Goal: Browse casually: Explore the website without a specific task or goal

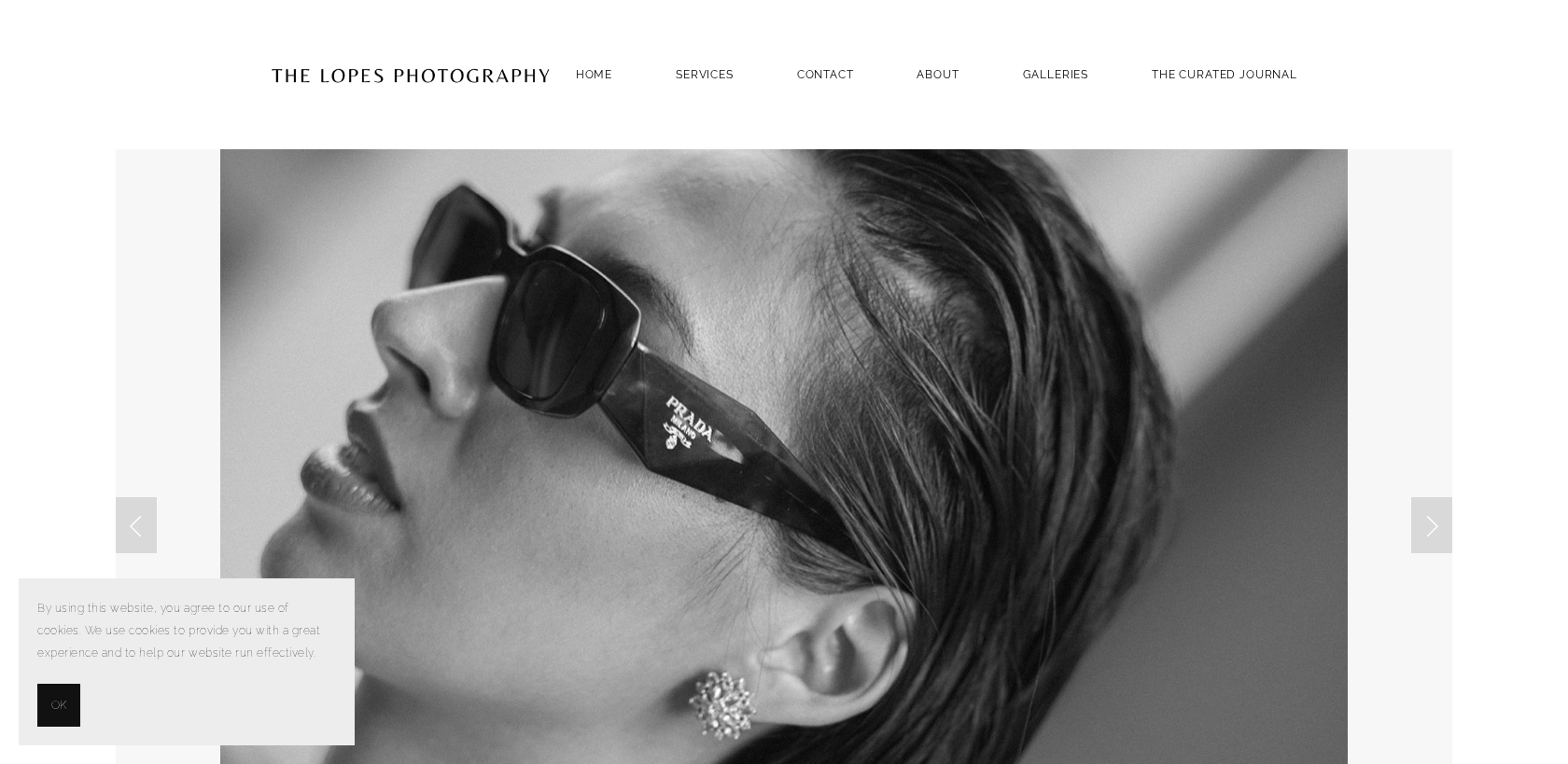
click at [67, 703] on button "OK" at bounding box center [59, 706] width 43 height 43
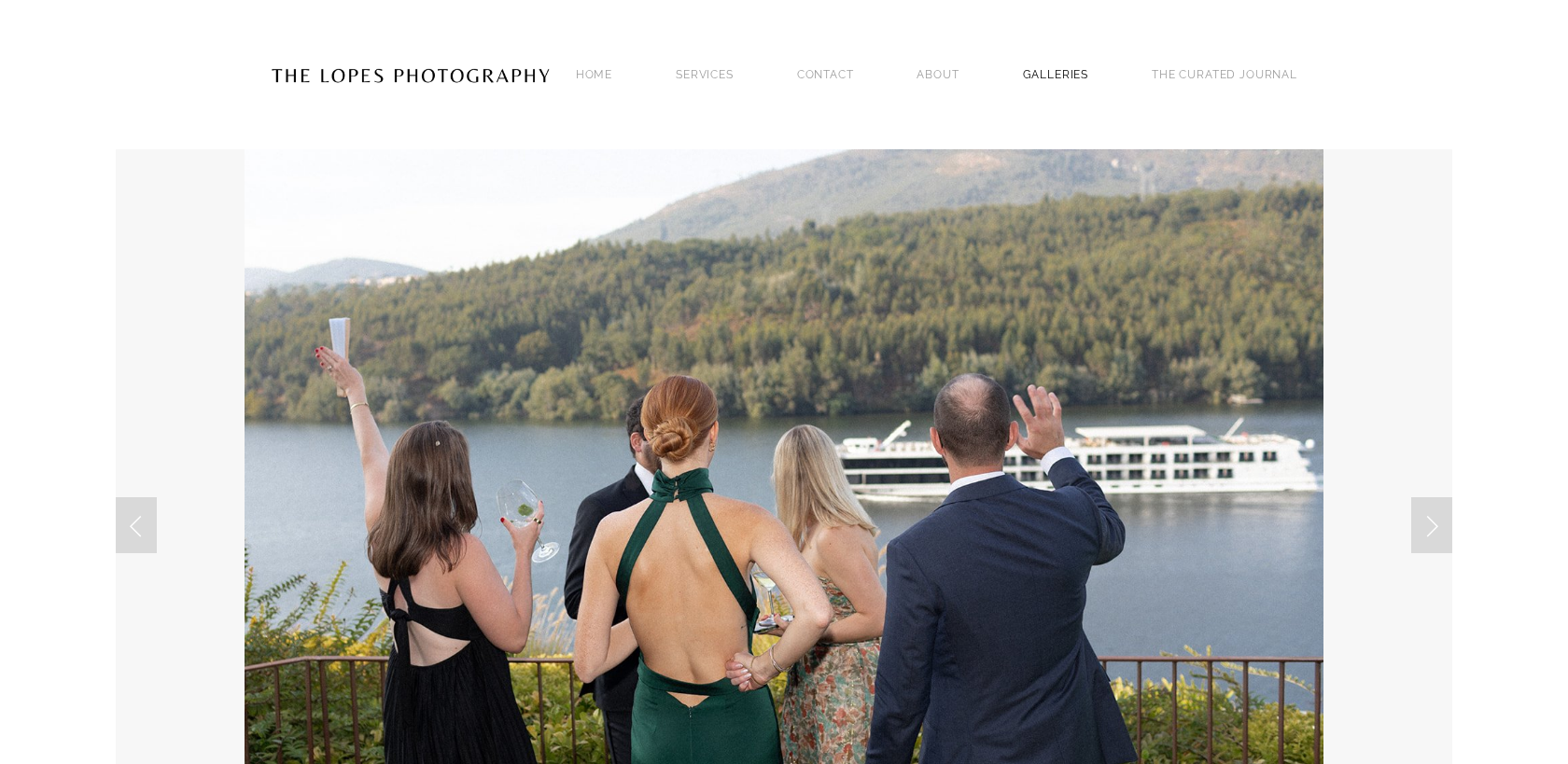
click at [1050, 78] on link "GALLERIES" at bounding box center [1056, 74] width 66 height 25
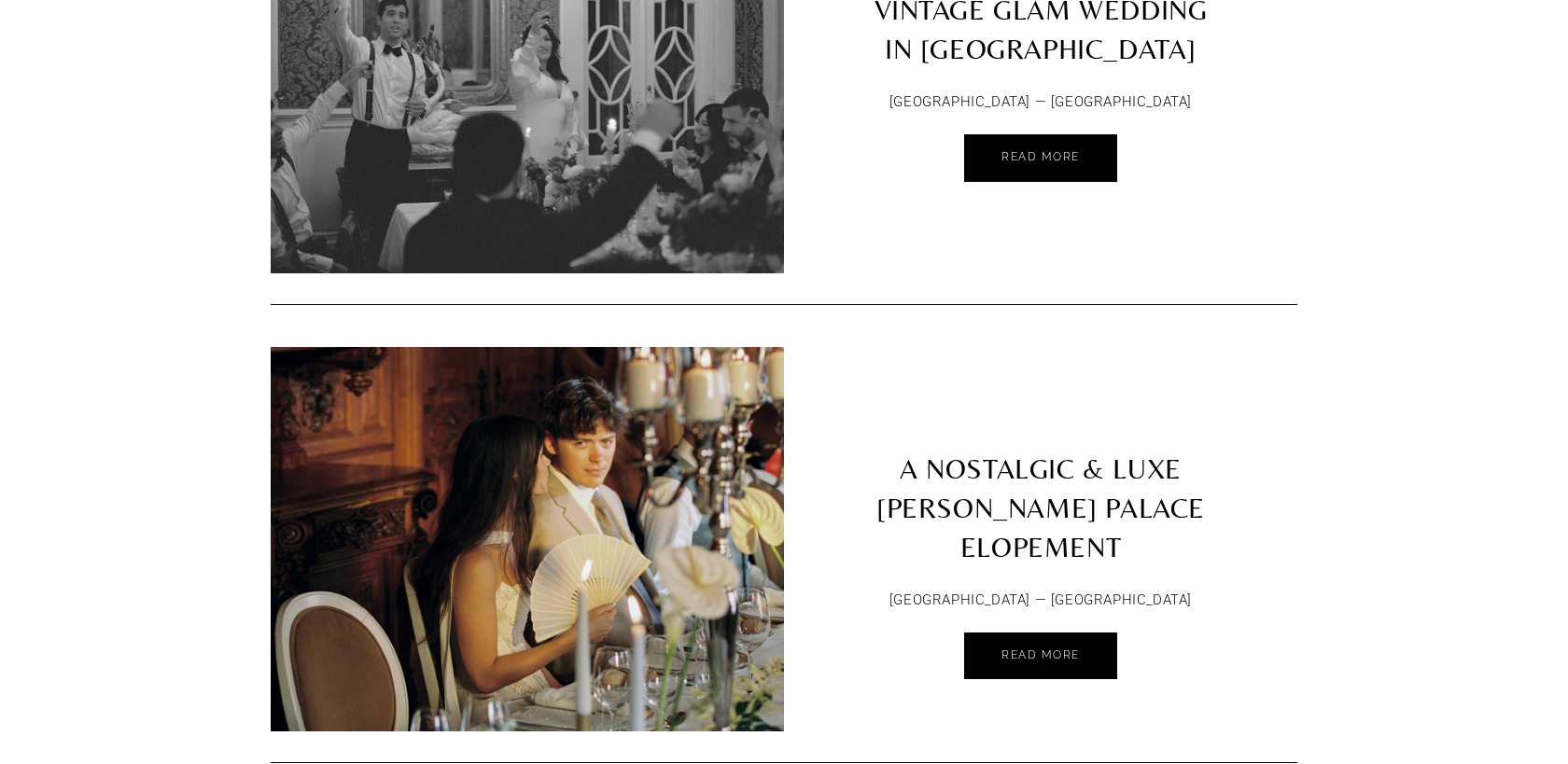
scroll to position [959, 0]
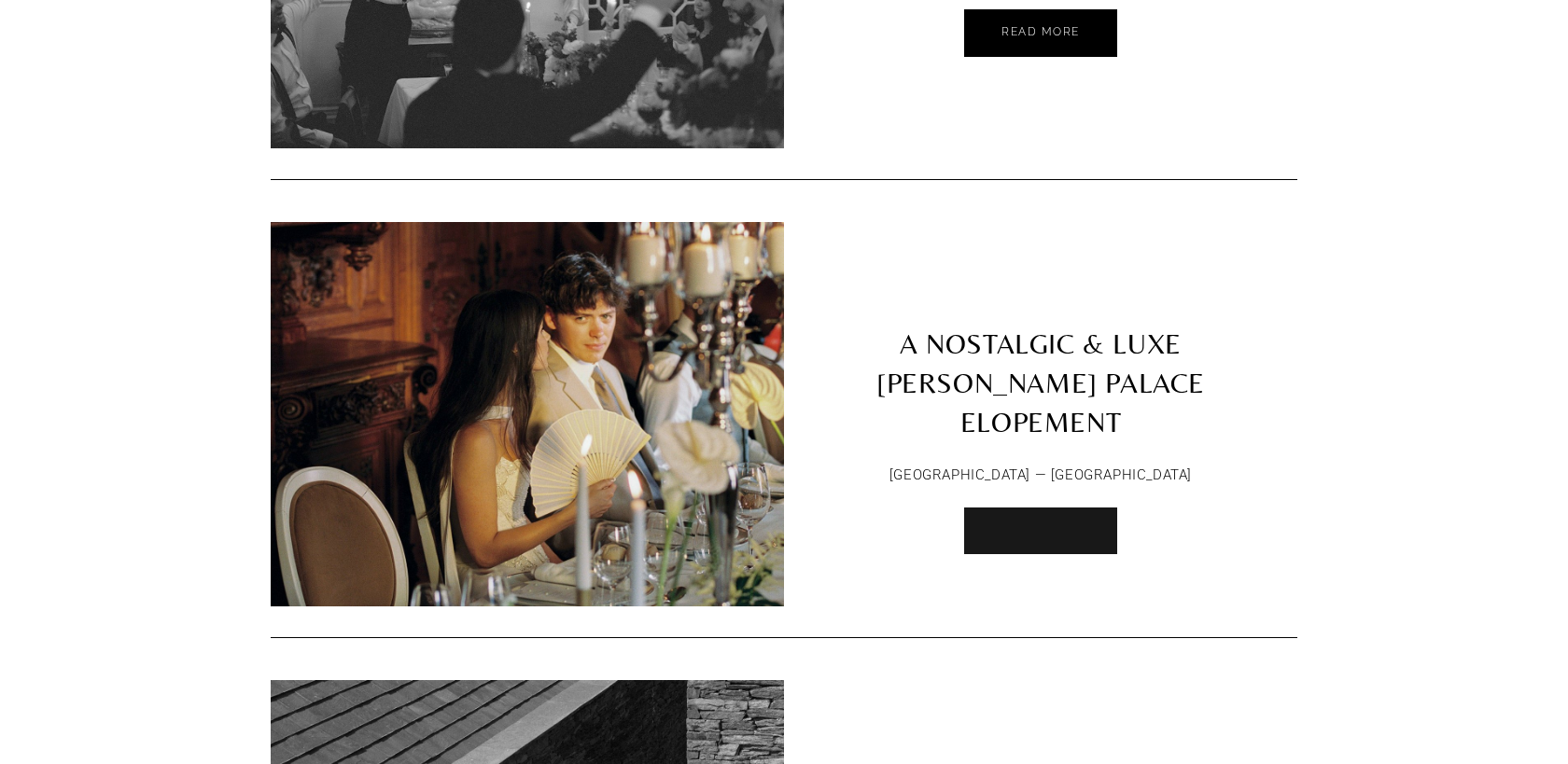
click at [1043, 526] on link "Read More" at bounding box center [1041, 531] width 153 height 48
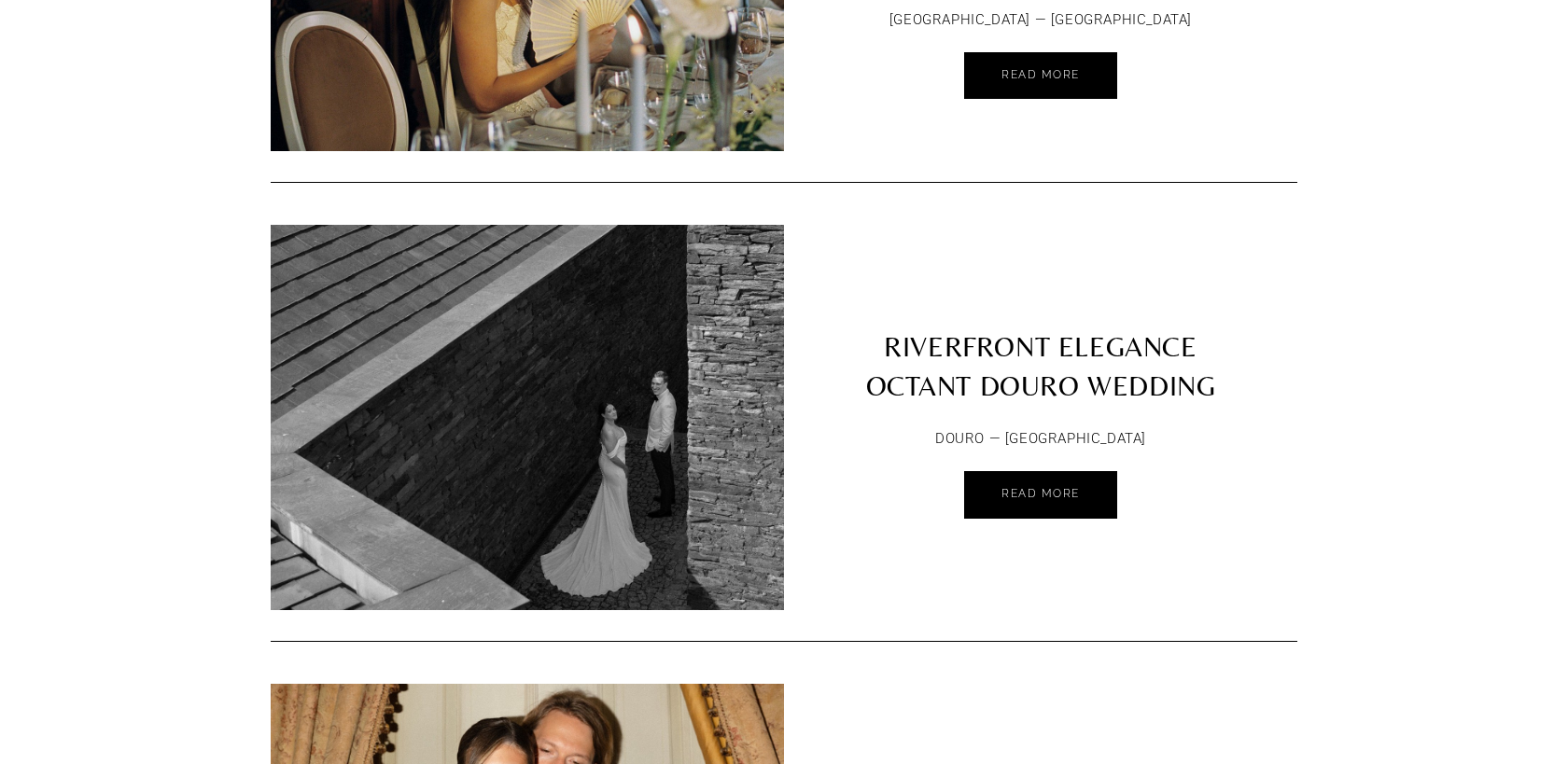
scroll to position [1453, 0]
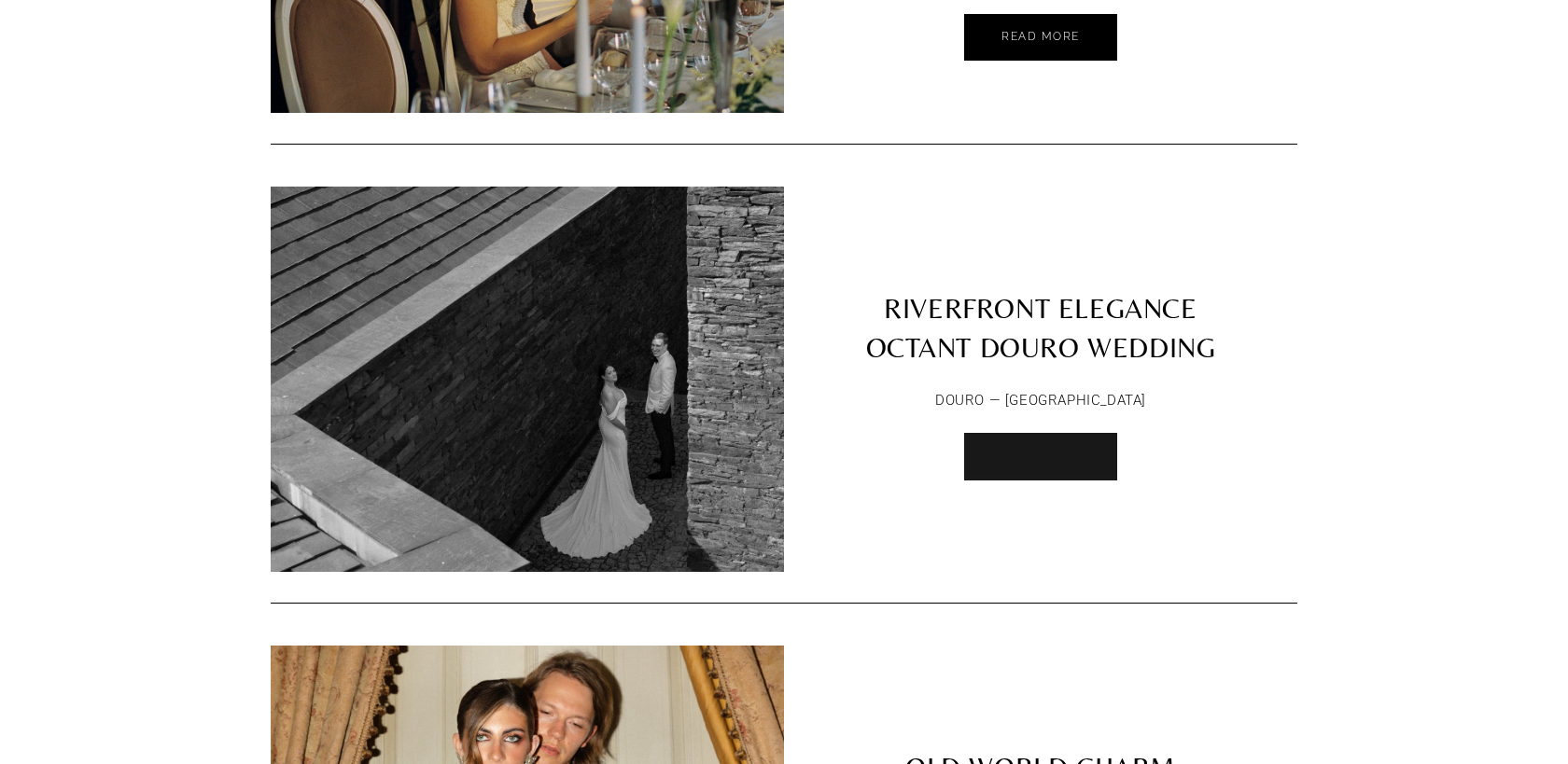
click at [998, 448] on link "Read More" at bounding box center [1041, 456] width 153 height 48
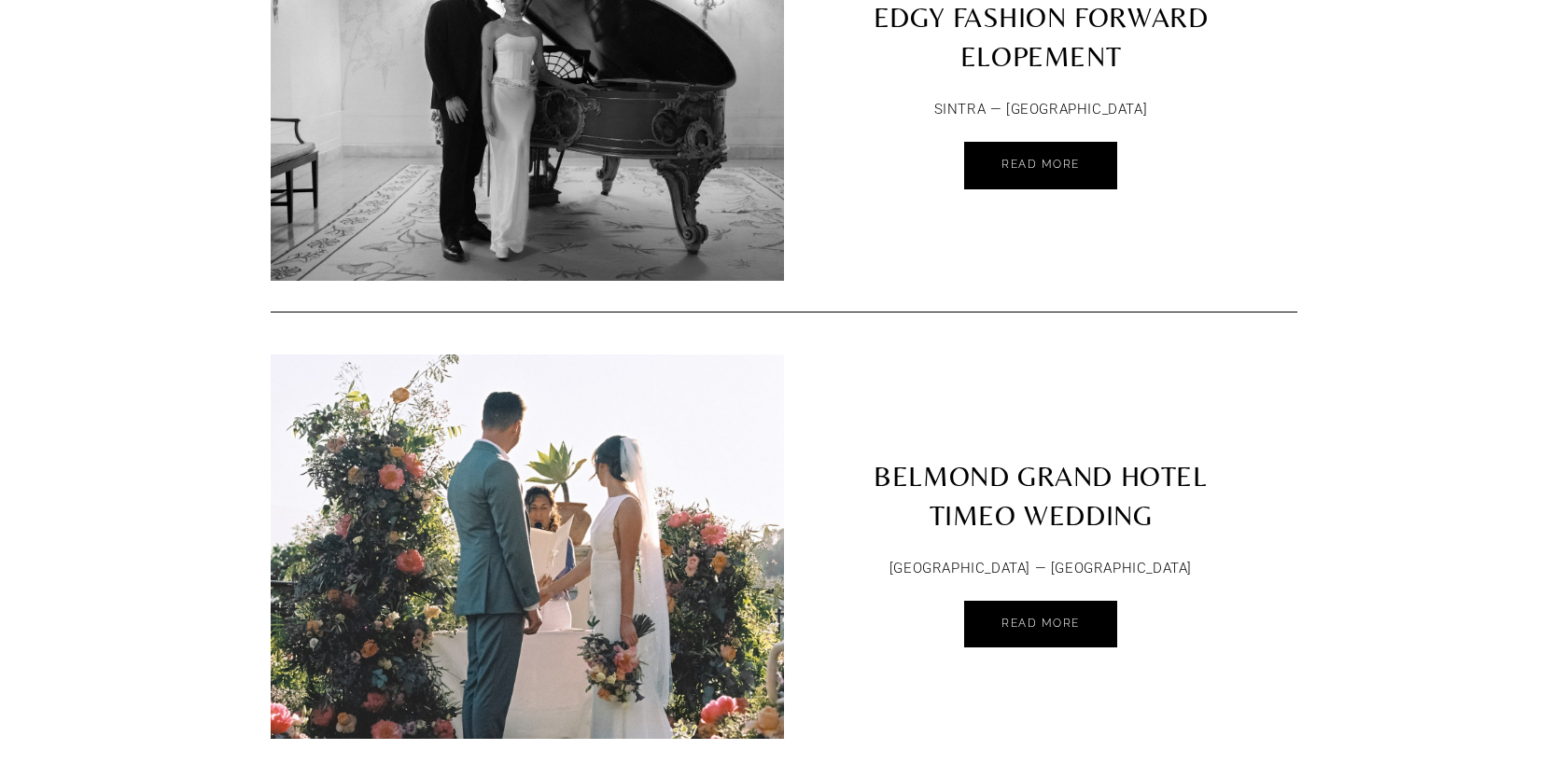
scroll to position [4662, 0]
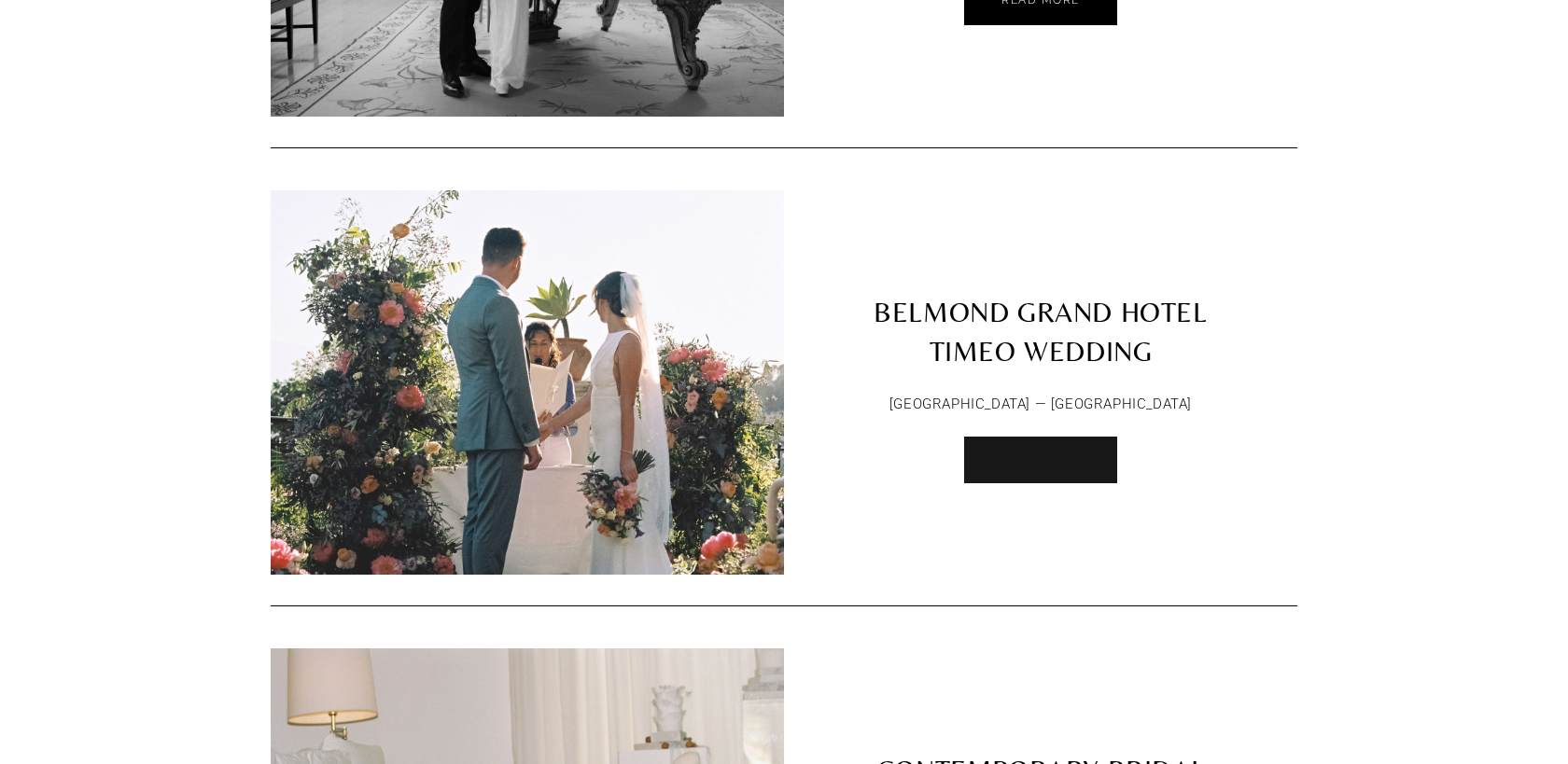
click at [1018, 453] on span "Read More" at bounding box center [1041, 459] width 79 height 13
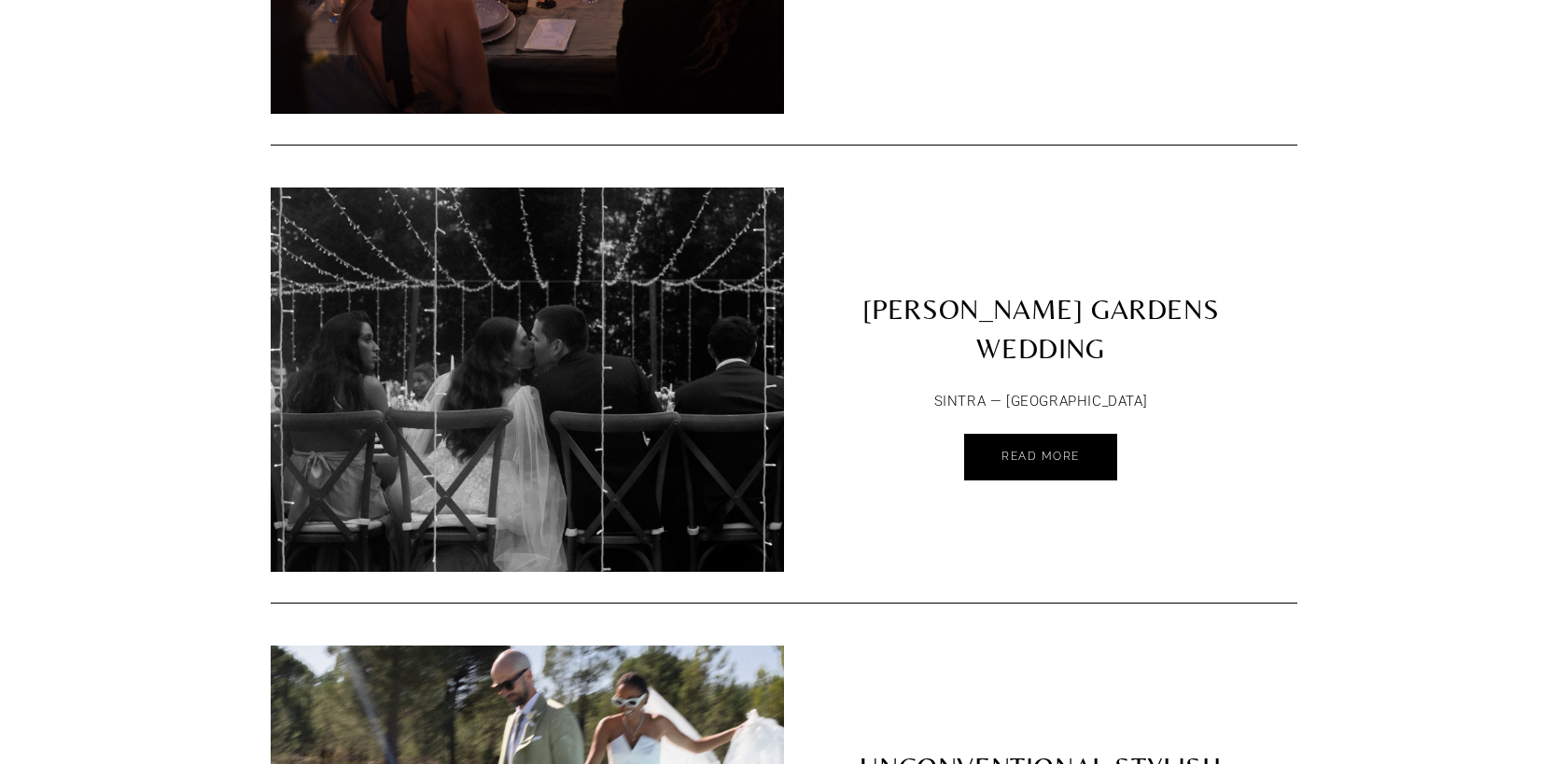
scroll to position [7506, 0]
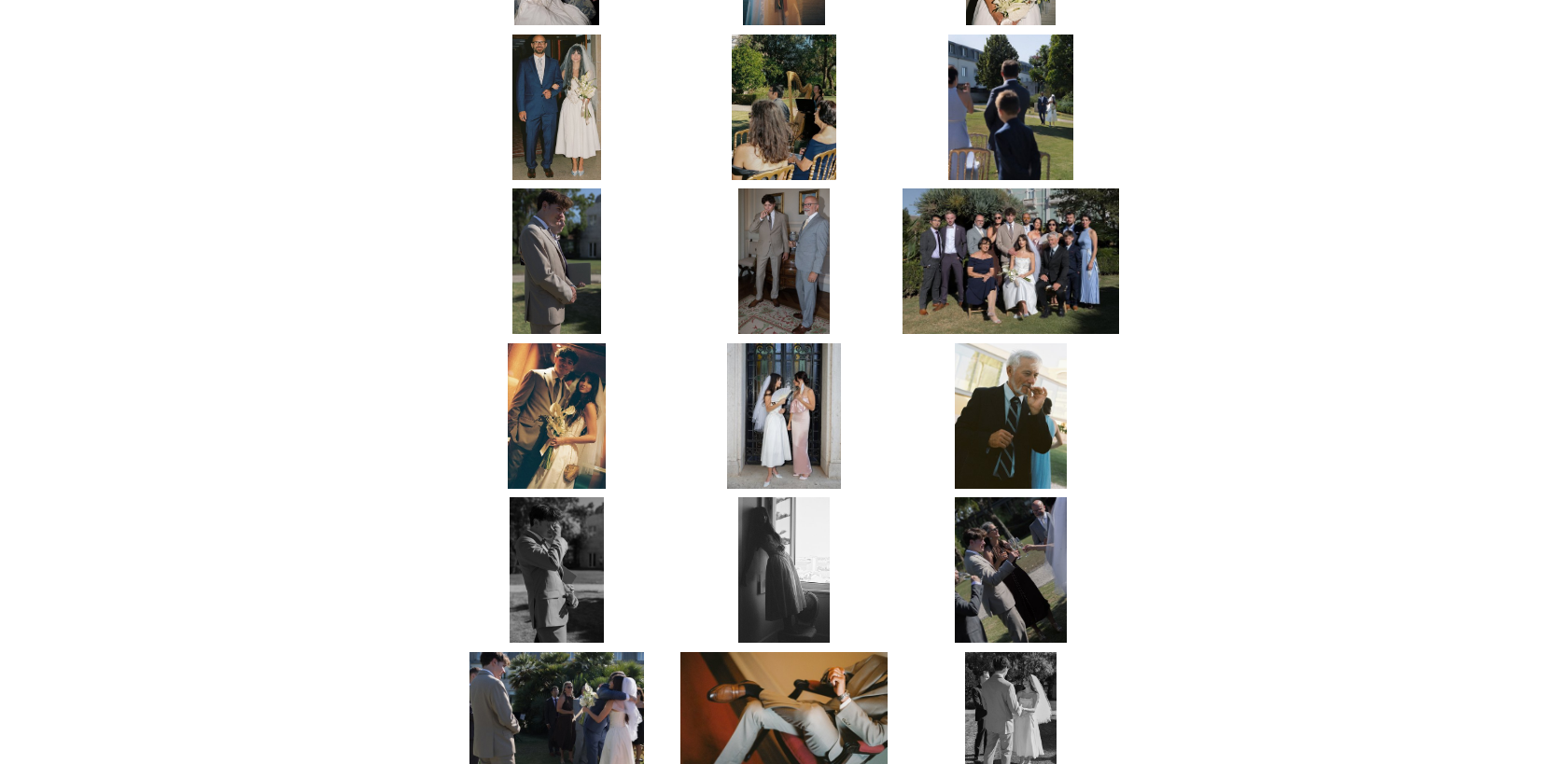
scroll to position [1379, 0]
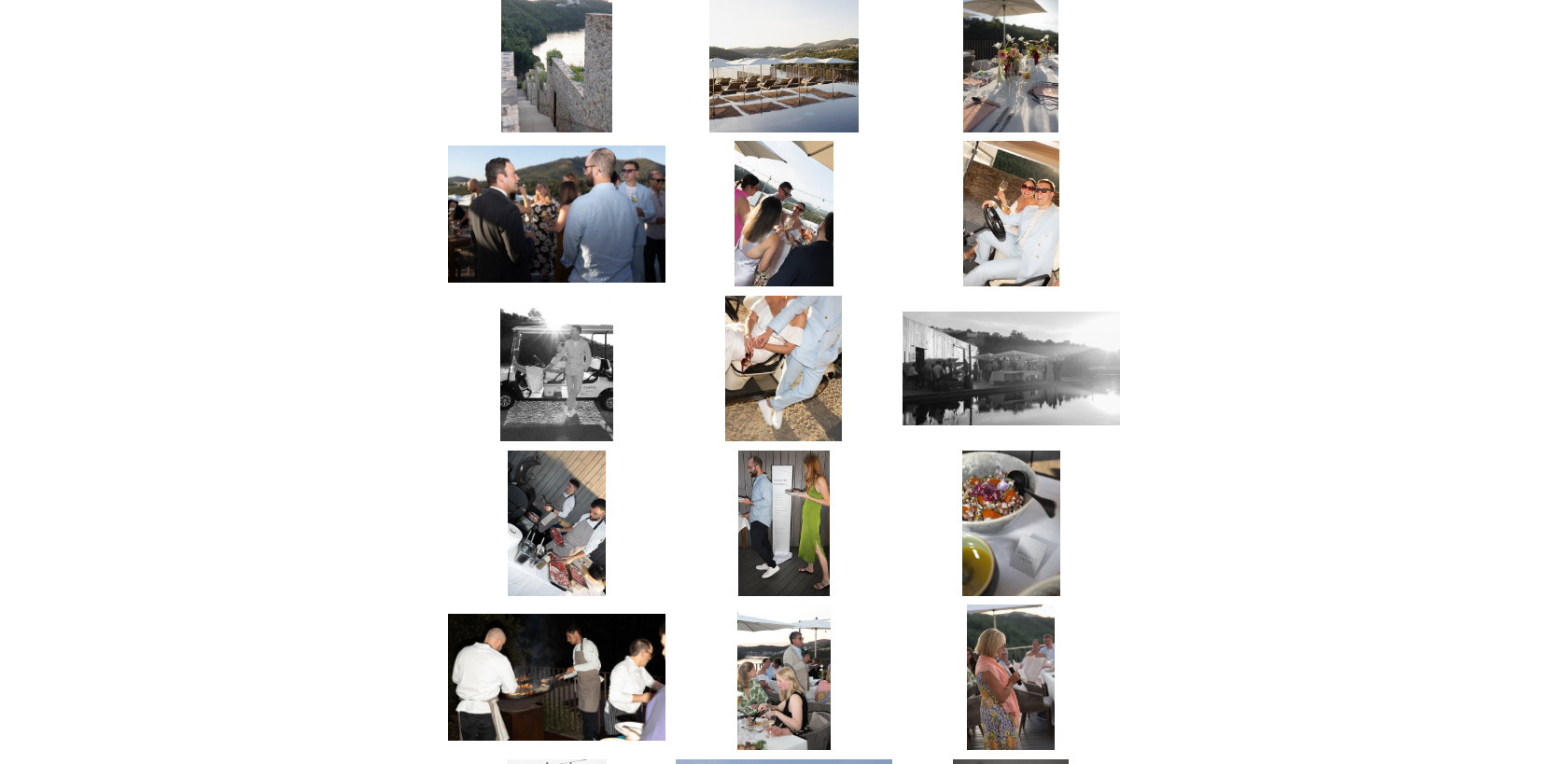
scroll to position [889, 0]
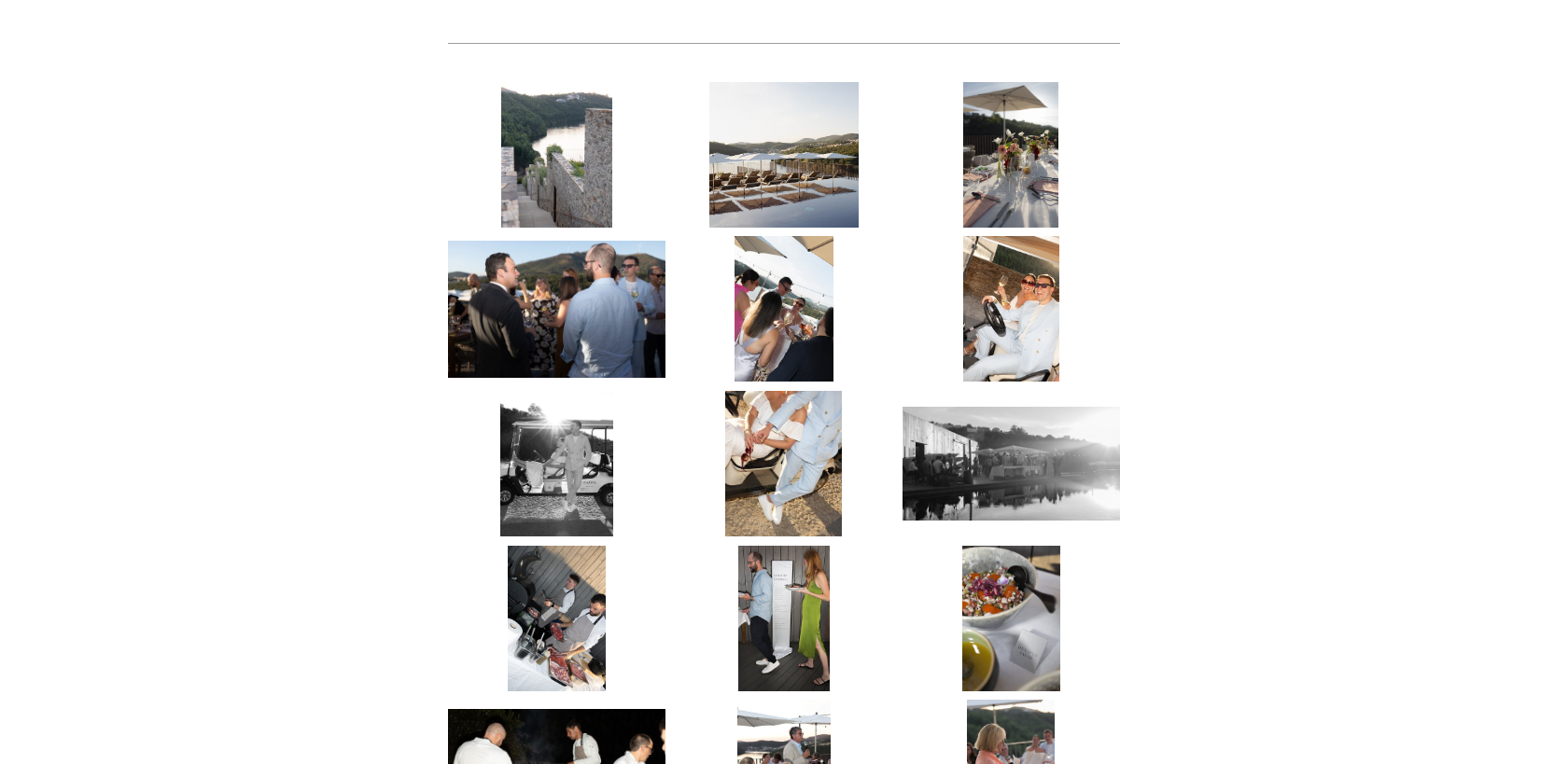
click at [550, 147] on img at bounding box center [556, 155] width 110 height 146
click at [800, 151] on img at bounding box center [784, 155] width 150 height 146
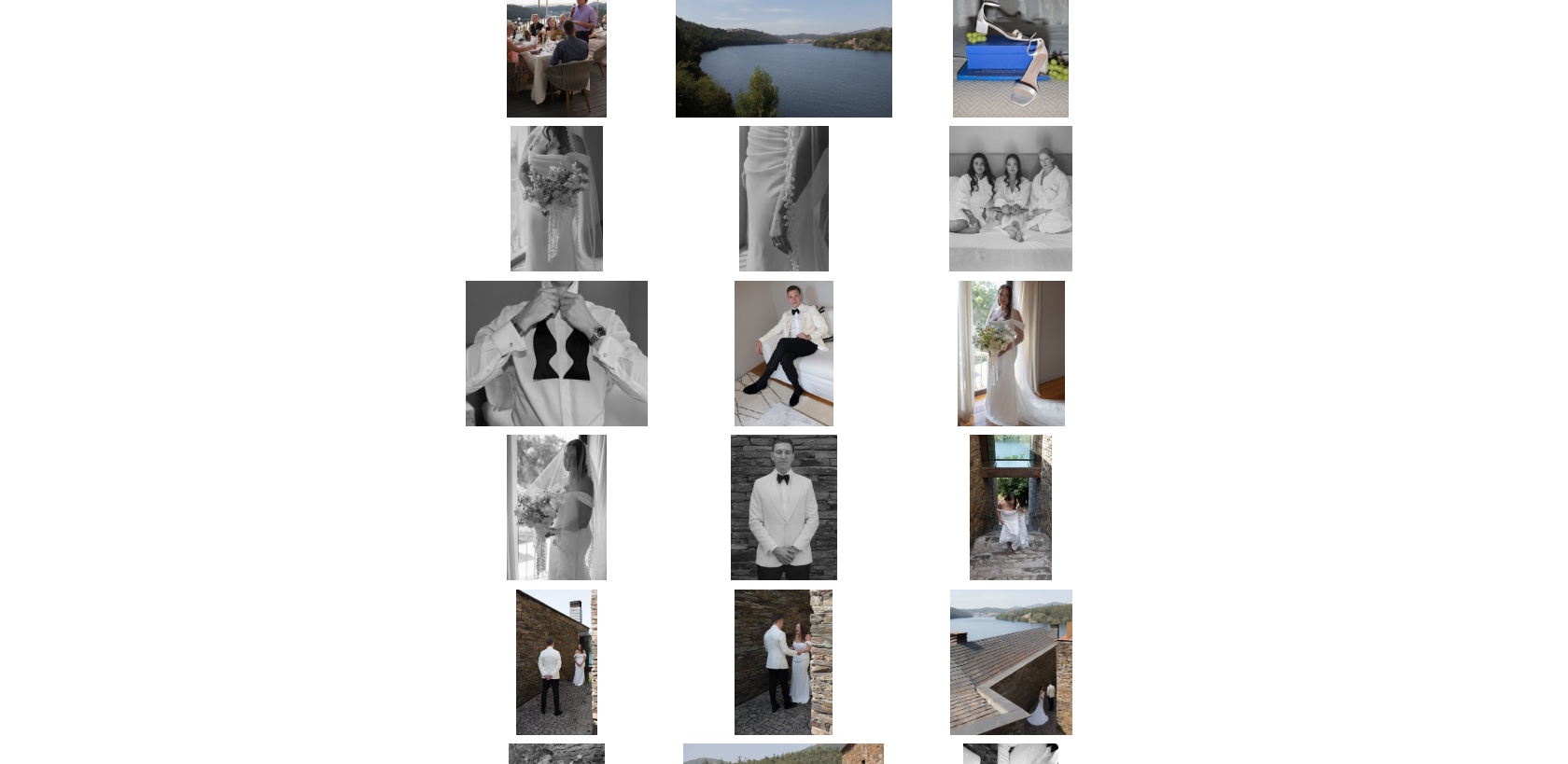
scroll to position [1775, 0]
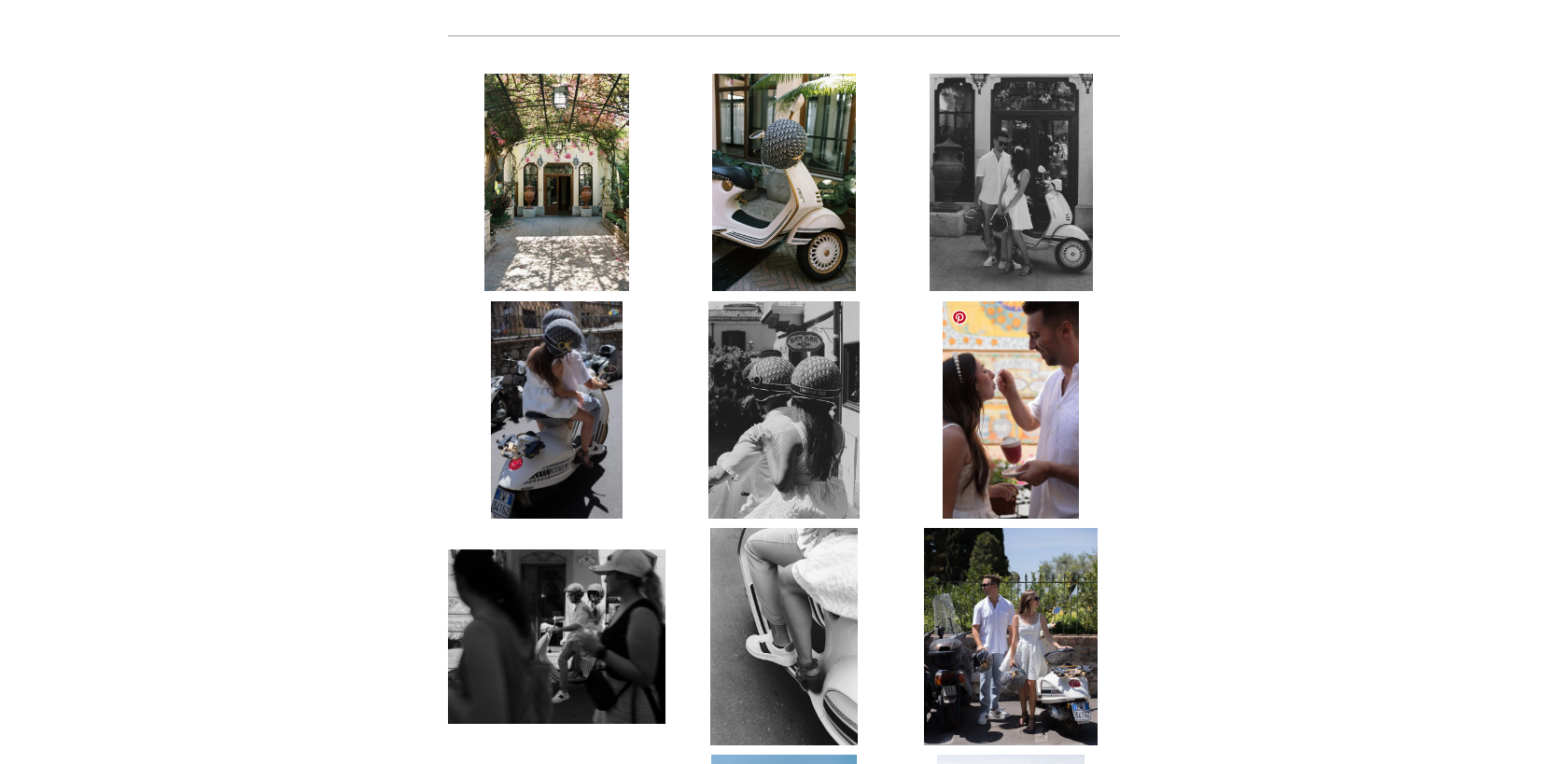
scroll to position [735, 0]
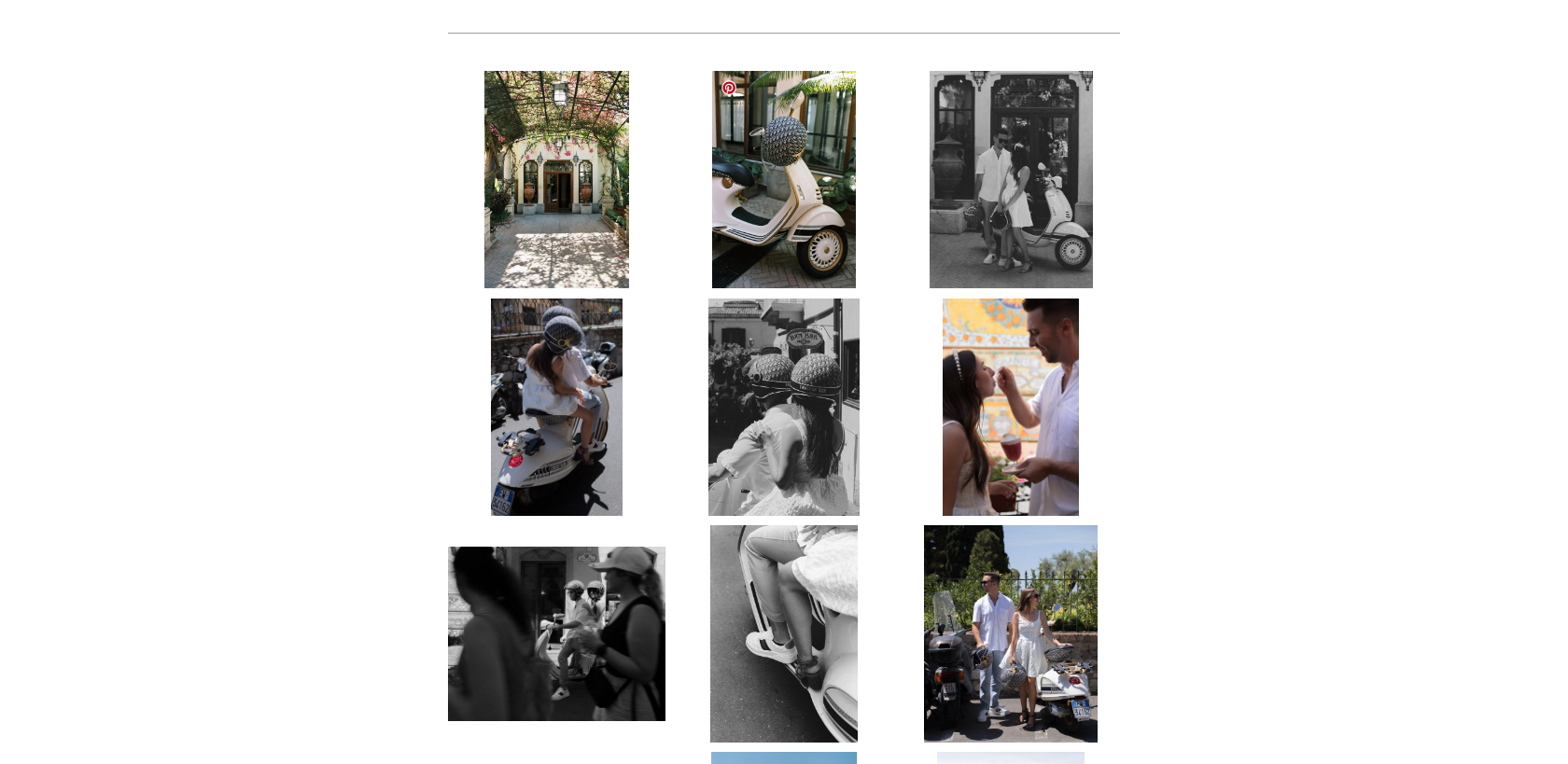
click at [802, 194] on img at bounding box center [784, 180] width 144 height 218
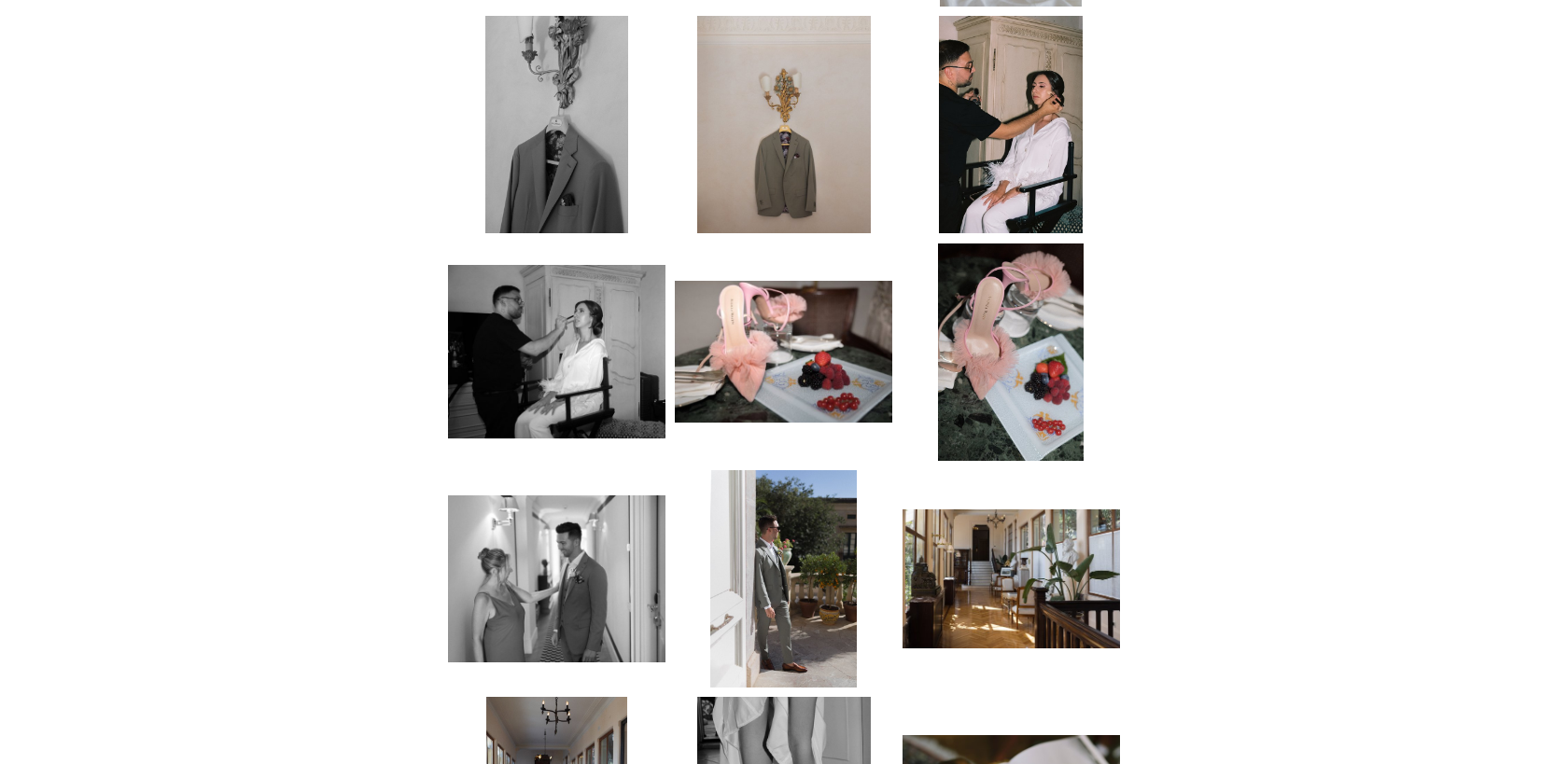
scroll to position [2476, 0]
